Goal: Information Seeking & Learning: Learn about a topic

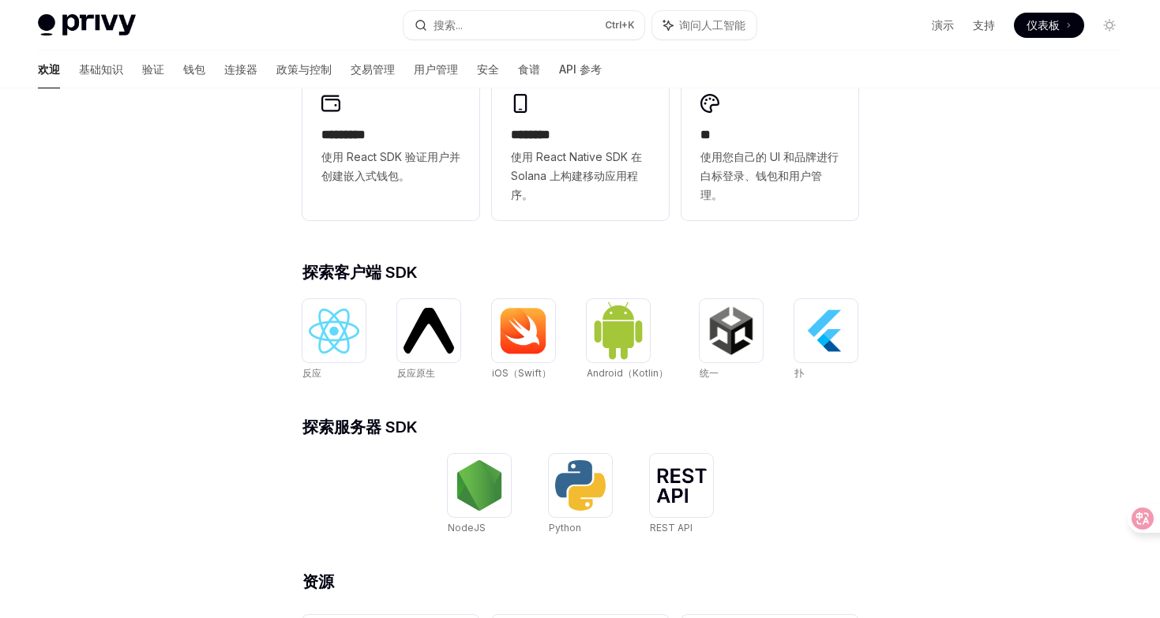
scroll to position [610, 0]
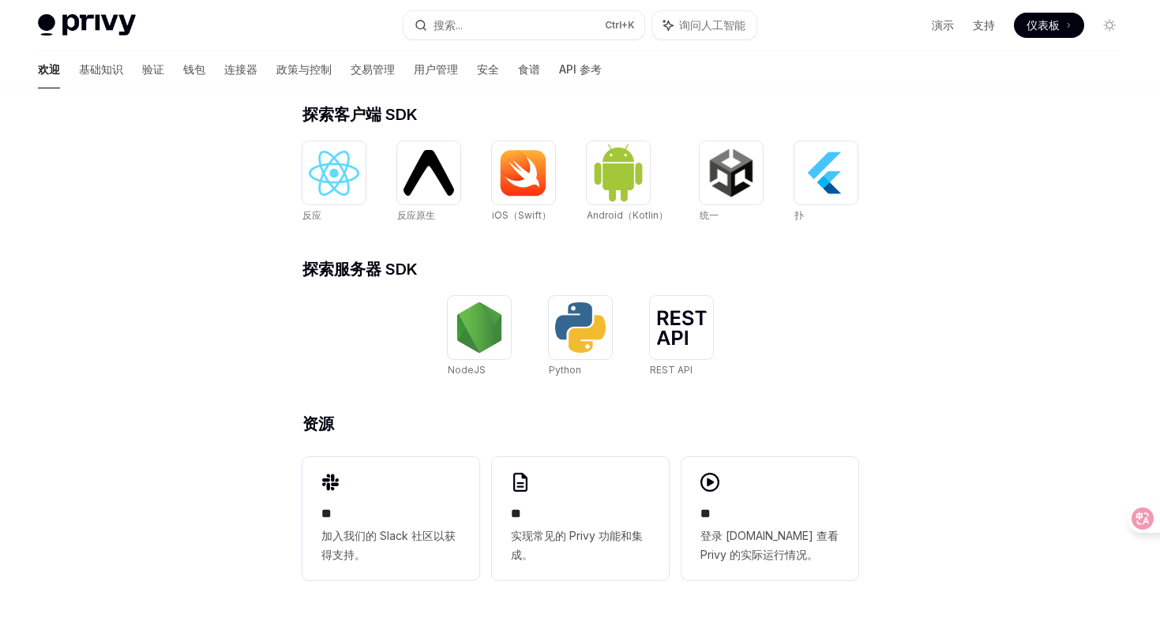
click at [1045, 24] on font "仪表板" at bounding box center [1042, 24] width 33 height 13
click at [183, 73] on font "钱包" at bounding box center [194, 68] width 22 height 13
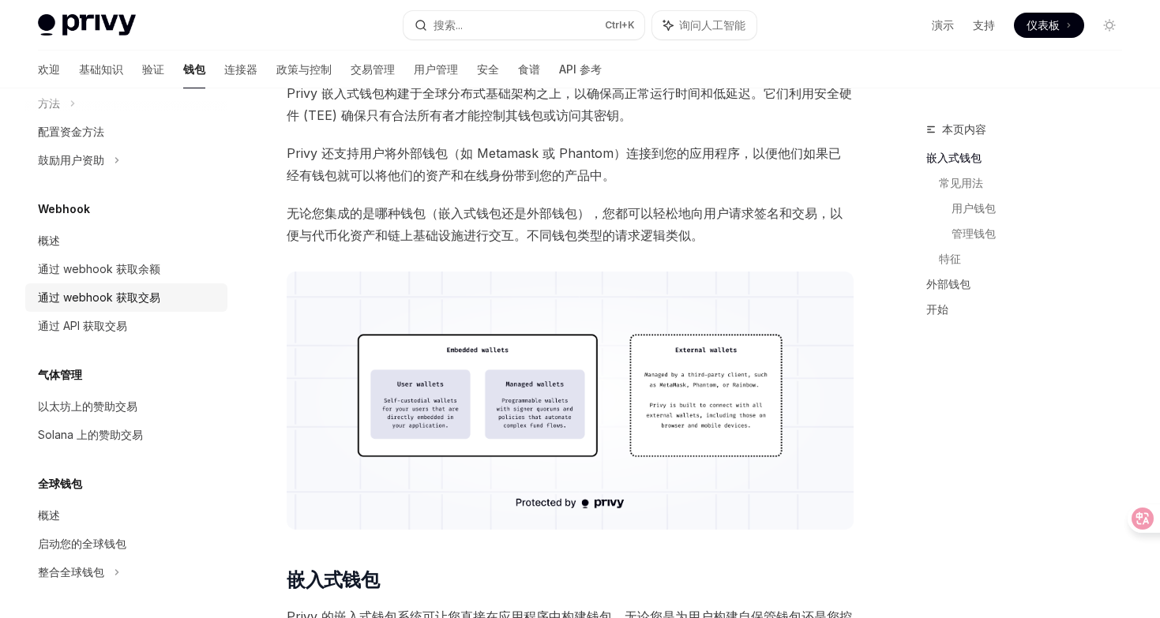
scroll to position [316, 0]
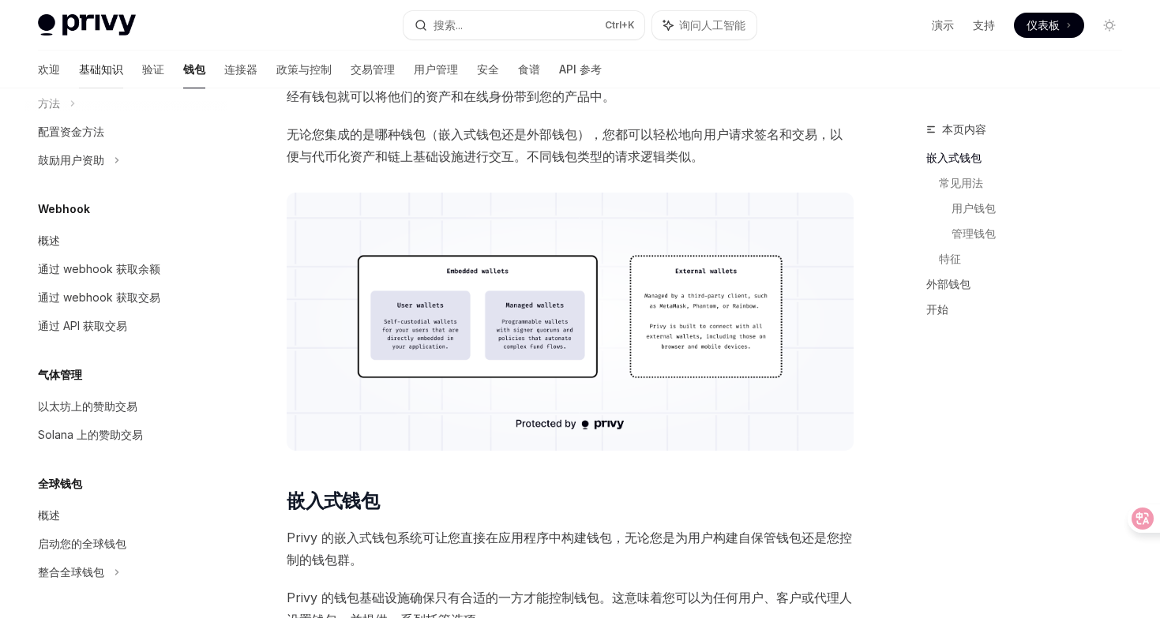
click at [79, 78] on link "基础知识" at bounding box center [101, 70] width 44 height 38
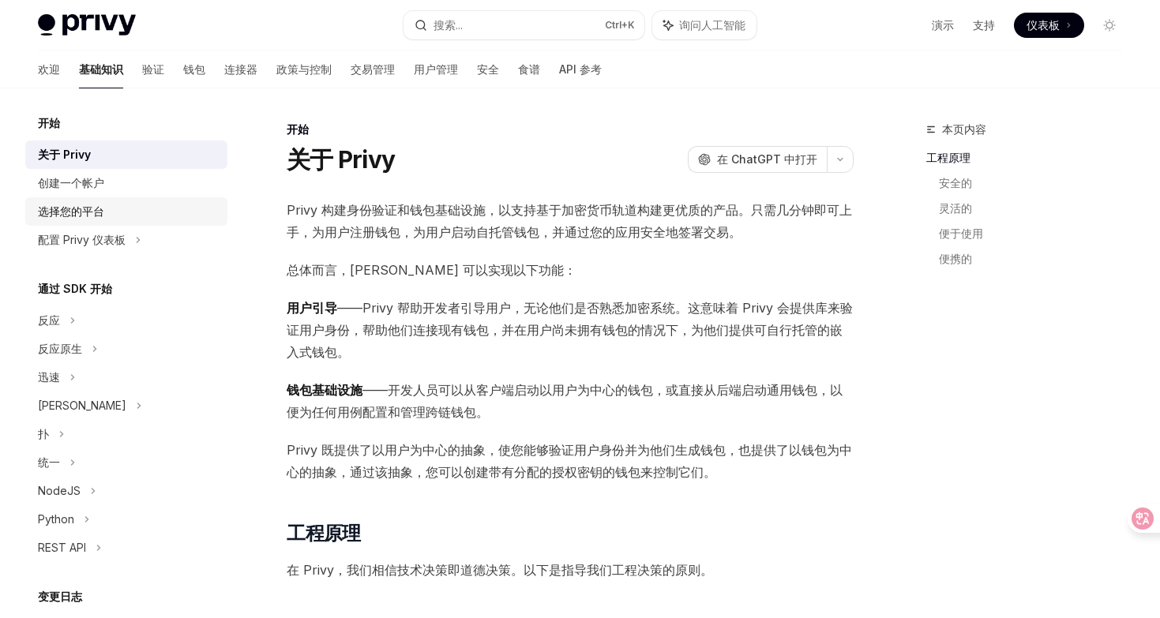
scroll to position [193, 0]
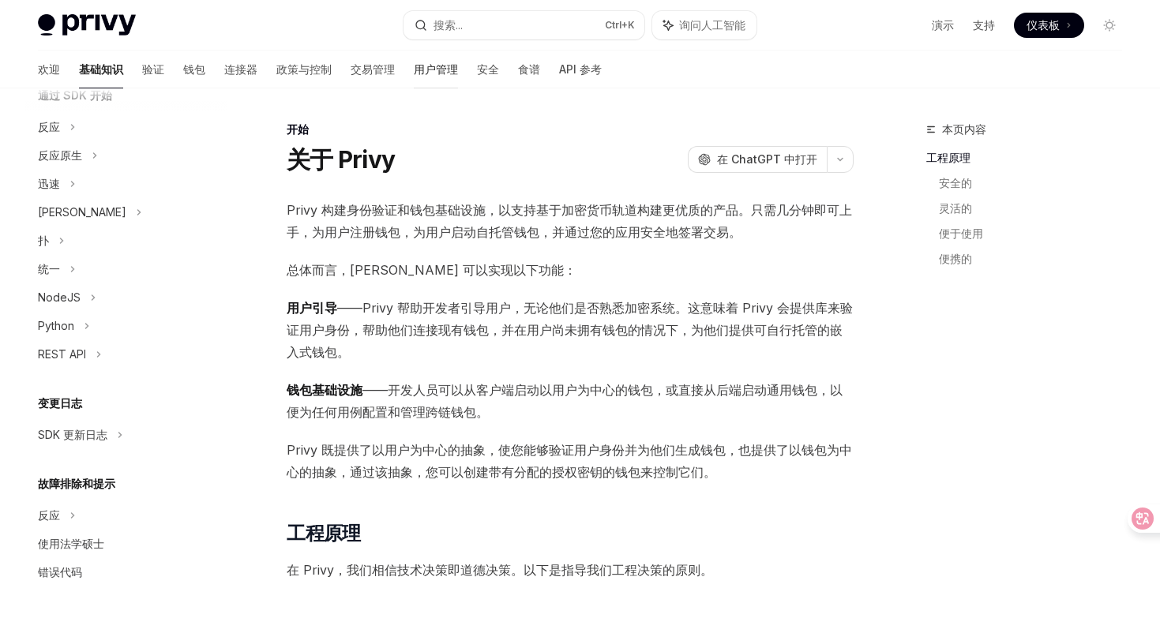
click at [414, 73] on font "用户管理" at bounding box center [436, 68] width 44 height 13
type textarea "*"
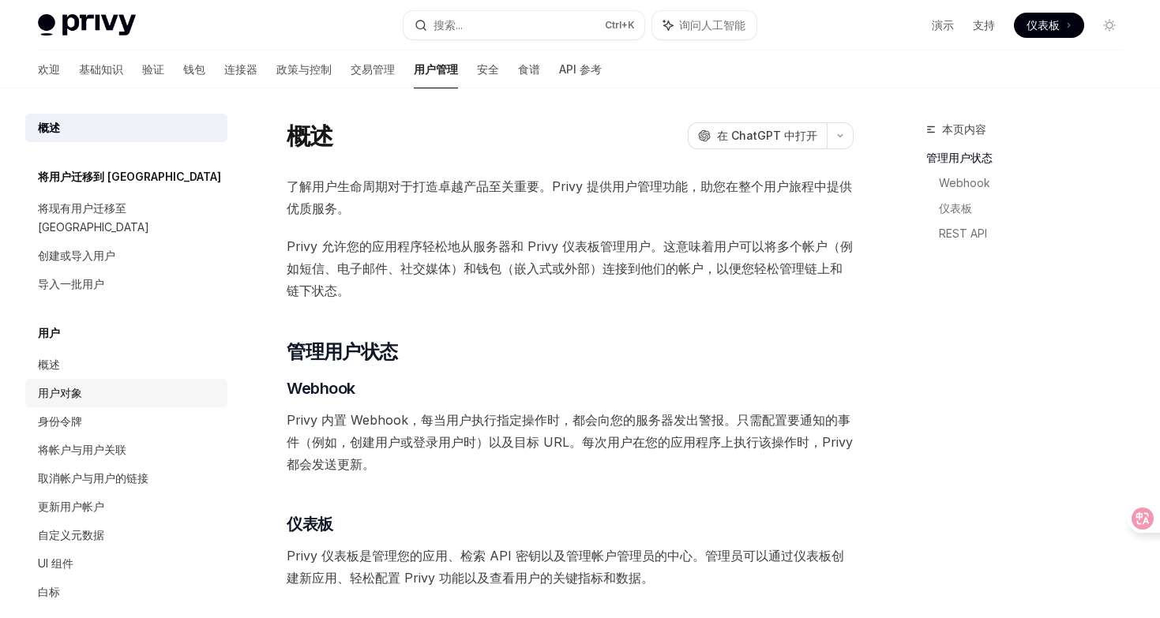
scroll to position [276, 0]
